Goal: Find contact information: Find contact information

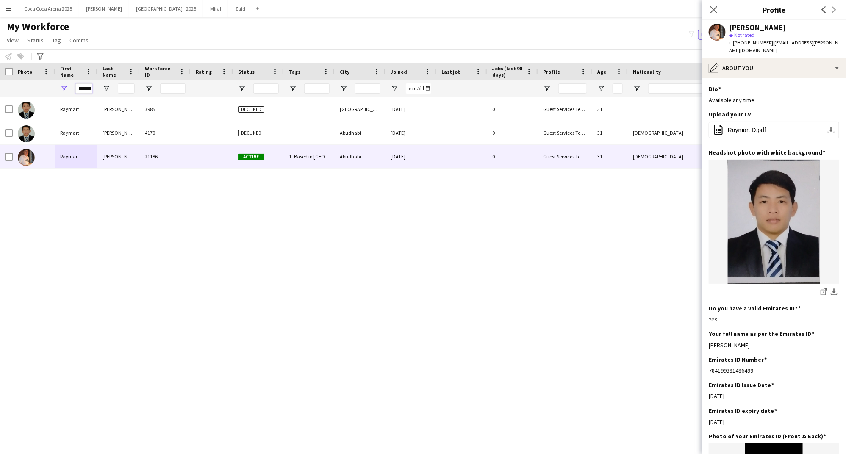
click at [82, 88] on input "*******" at bounding box center [83, 88] width 17 height 10
paste input "**********"
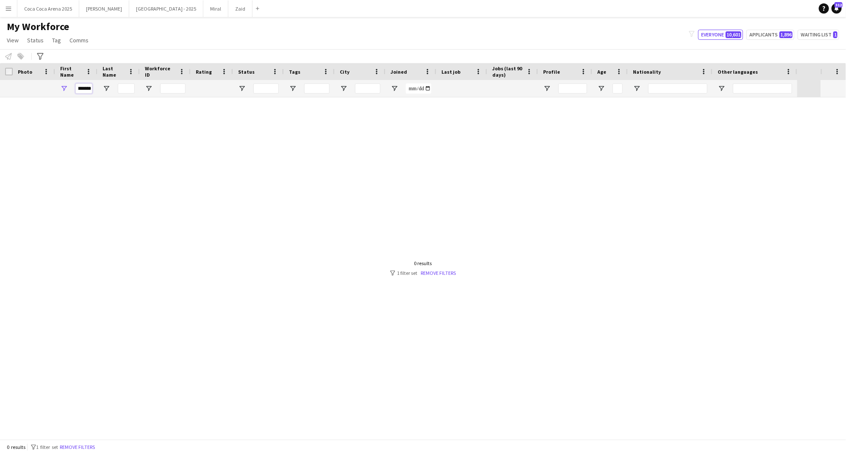
scroll to position [0, 4]
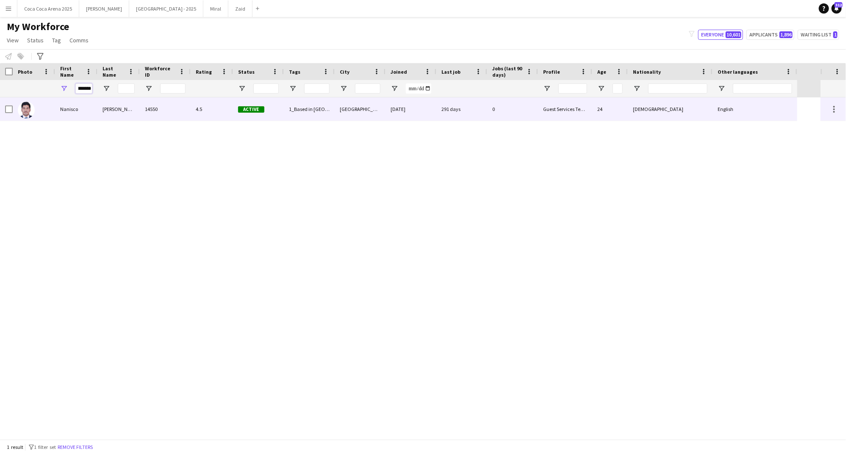
type input "*******"
click at [71, 108] on div "Nanisco" at bounding box center [76, 108] width 42 height 23
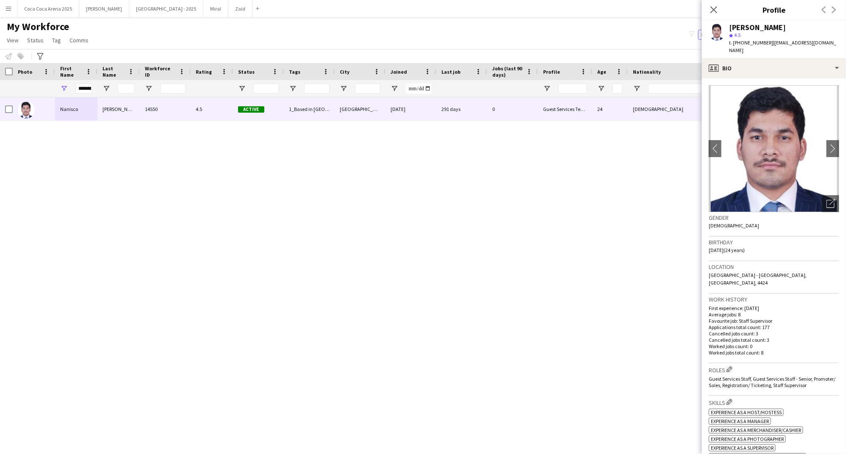
drag, startPoint x: 768, startPoint y: 41, endPoint x: 734, endPoint y: 43, distance: 33.5
click at [734, 43] on div "t. +971501125829 | nanisco22@gmail.com" at bounding box center [784, 46] width 110 height 15
copy div "+971501125829 |"
click at [745, 62] on div "profile Bio" at bounding box center [774, 68] width 144 height 20
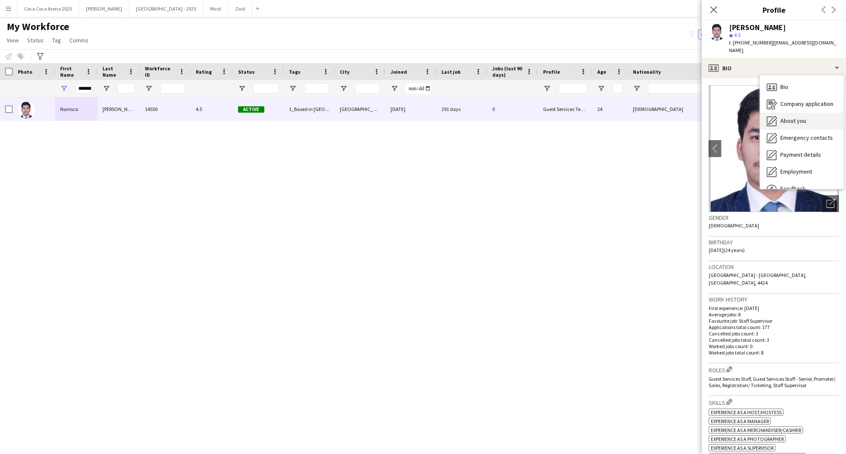
click at [779, 113] on div "About you About you" at bounding box center [802, 121] width 84 height 17
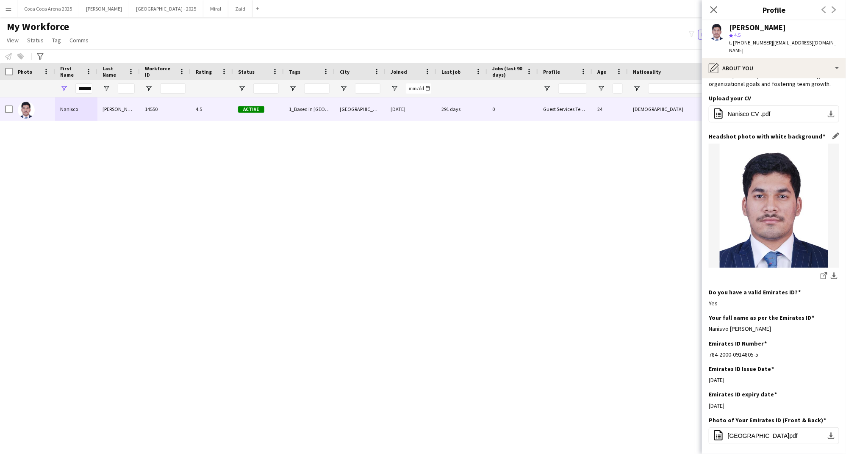
scroll to position [87, 0]
drag, startPoint x: 772, startPoint y: 323, endPoint x: 707, endPoint y: 321, distance: 65.7
click at [707, 321] on app-section-data-types "Bio Edit this field Experienced professional with a strong background in Event …" at bounding box center [774, 266] width 144 height 376
copy div "Nanisvo Emanuel Silvera"
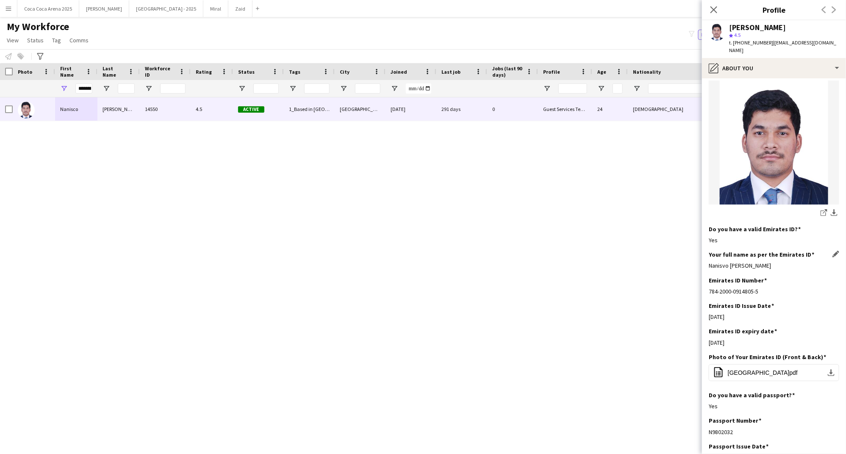
scroll to position [154, 0]
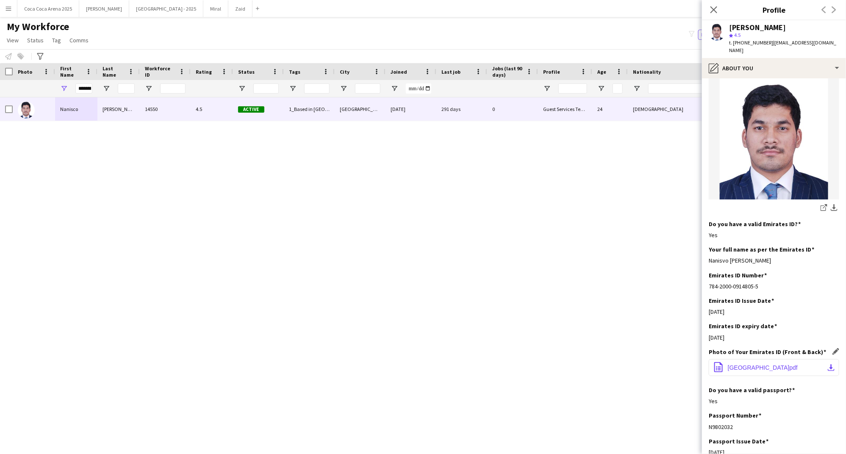
click at [739, 364] on span "UNITED ARAB EMIRATES.pdf" at bounding box center [763, 367] width 70 height 7
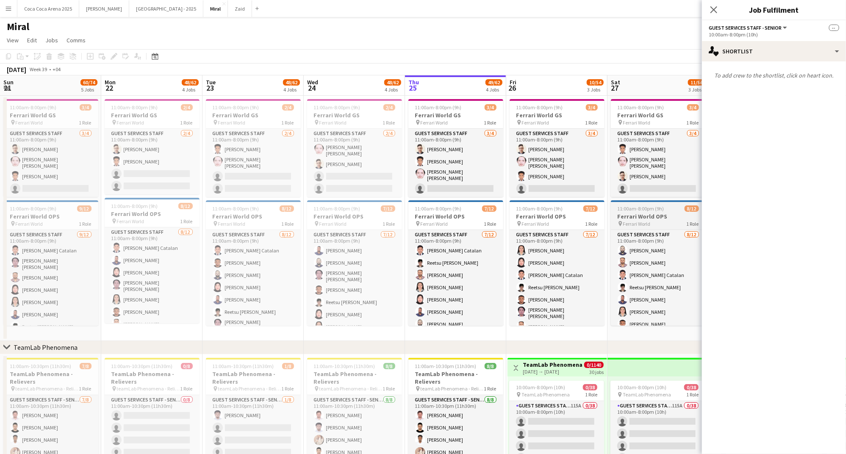
scroll to position [378, 0]
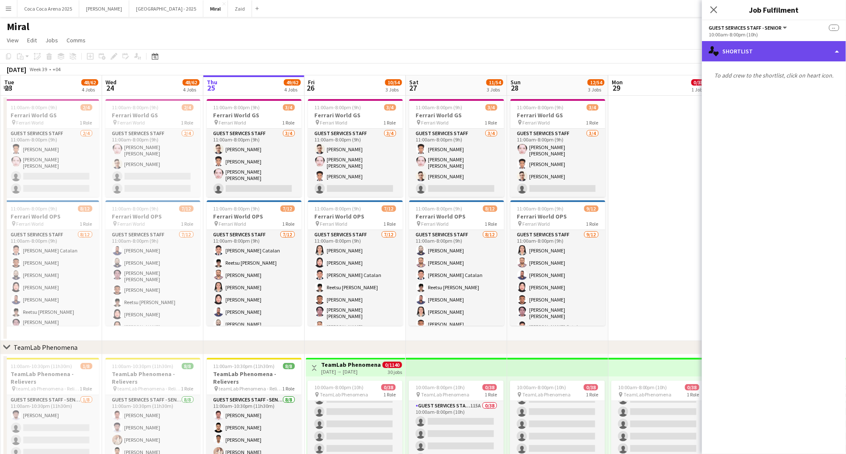
click at [727, 56] on div "single-neutral-actions-heart Shortlist" at bounding box center [774, 51] width 144 height 20
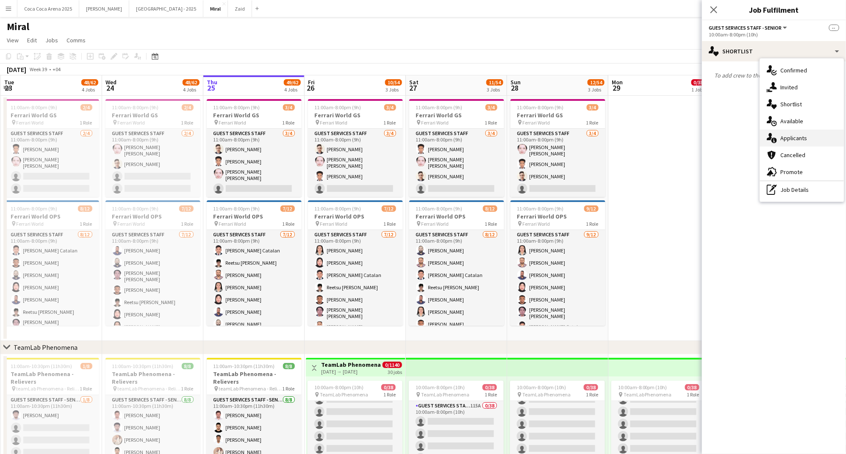
click at [779, 138] on div "single-neutral-actions-information Applicants" at bounding box center [802, 138] width 84 height 17
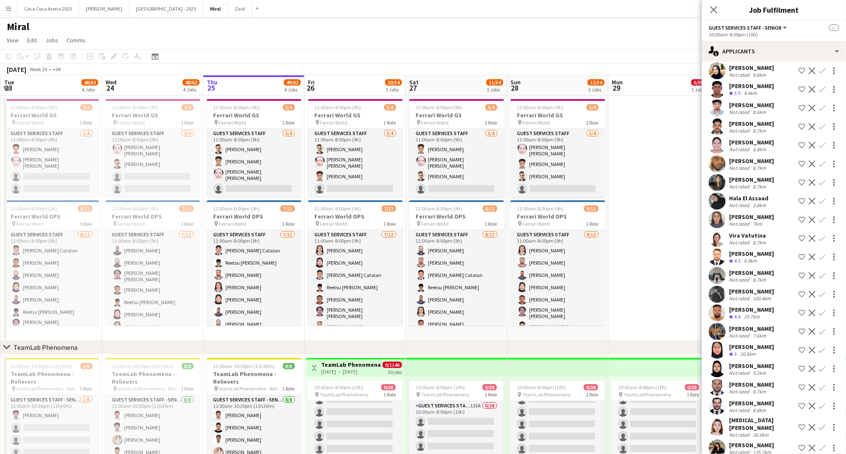
scroll to position [0, 0]
